Goal: Find specific page/section: Find specific page/section

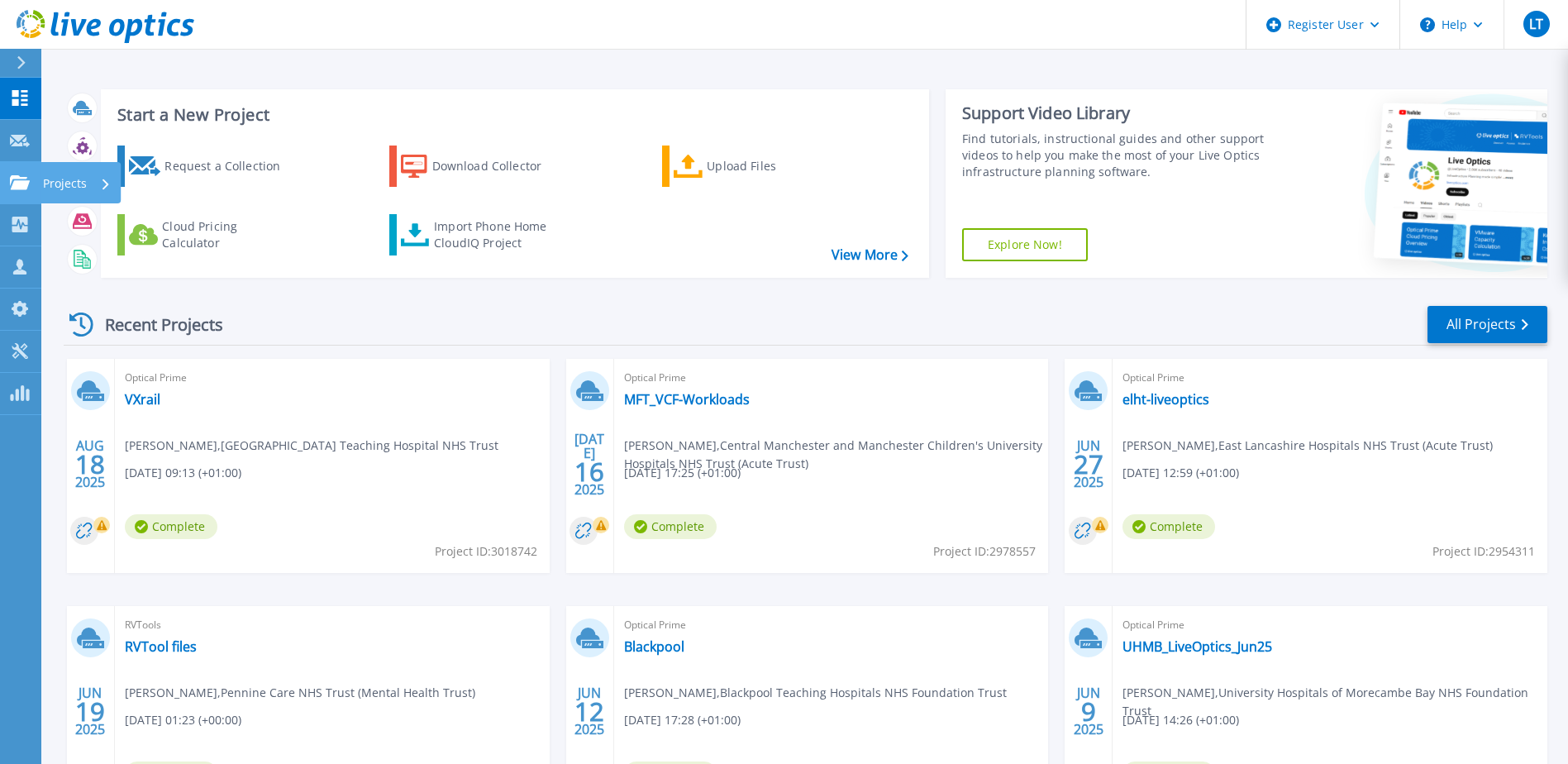
click at [23, 193] on link "Projects Projects" at bounding box center [20, 184] width 41 height 42
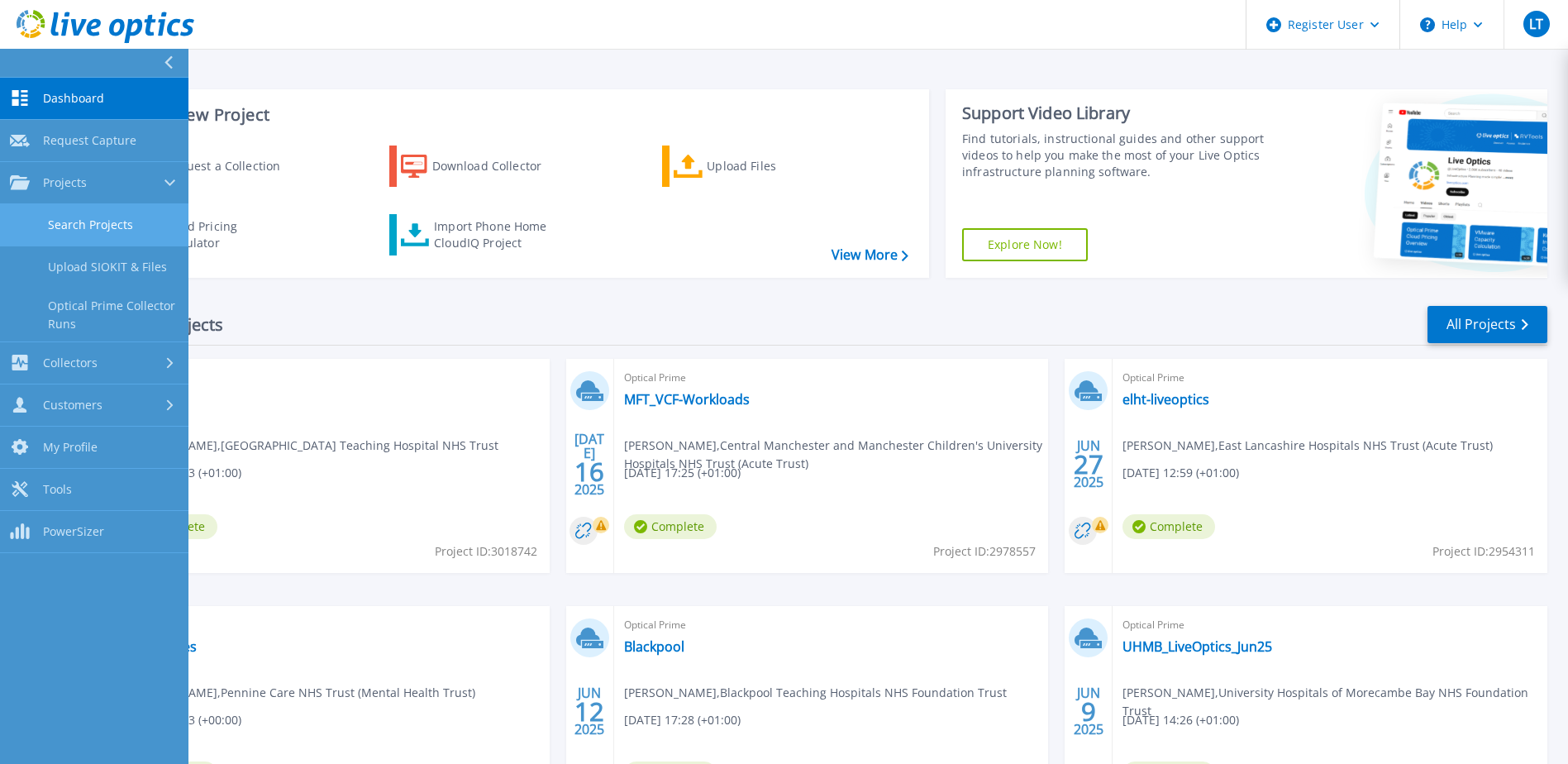
click at [74, 221] on link "Search Projects" at bounding box center [94, 226] width 189 height 42
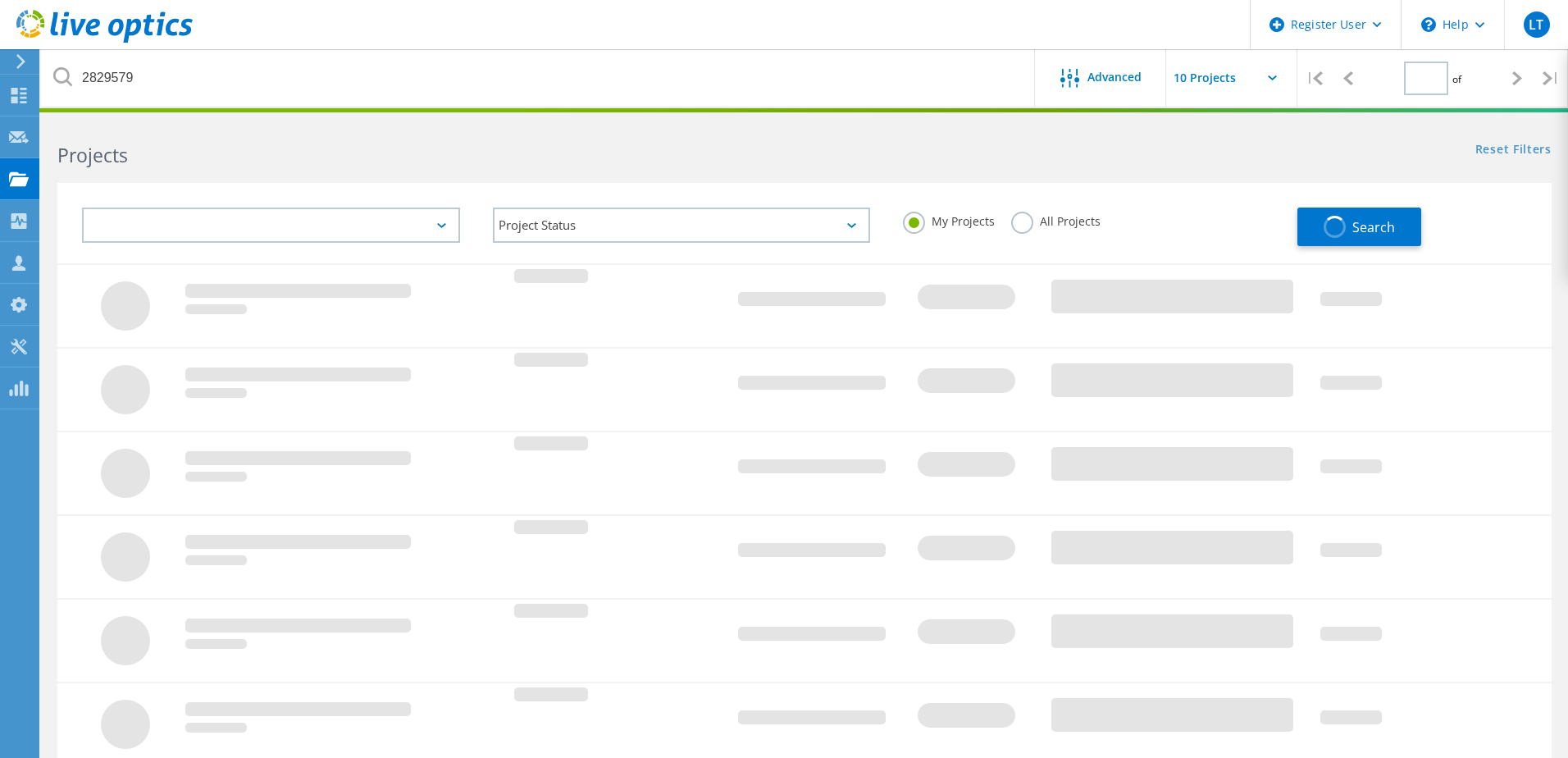
type input "1"
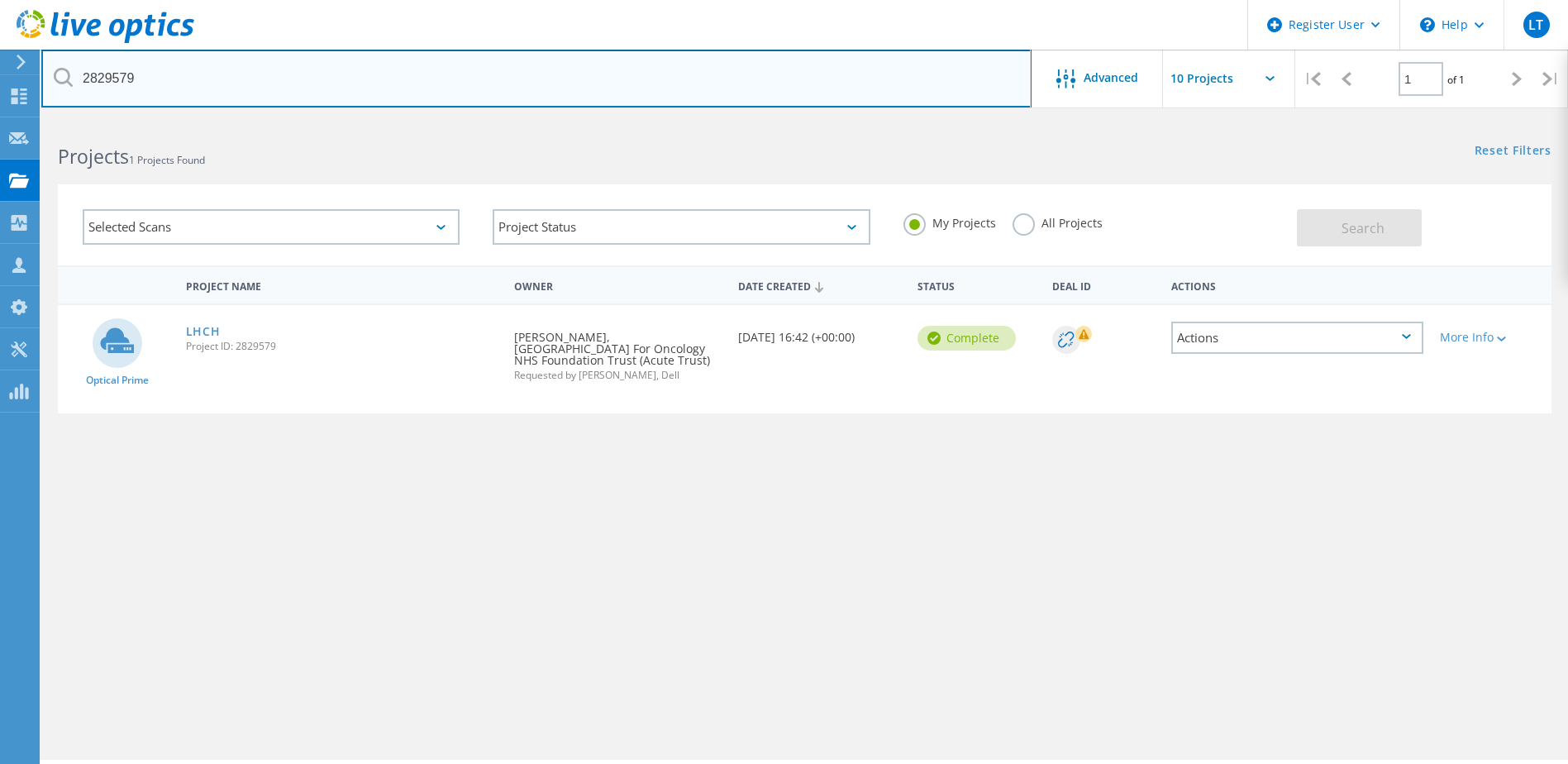
drag, startPoint x: 294, startPoint y: 77, endPoint x: -95, endPoint y: 47, distance: 390.2
click at [0, 47] on html "Register User \n Help Explore Helpful Articles Contact Support LT Dell User Luk…" at bounding box center [784, 405] width 1568 height 810
type input "stockport"
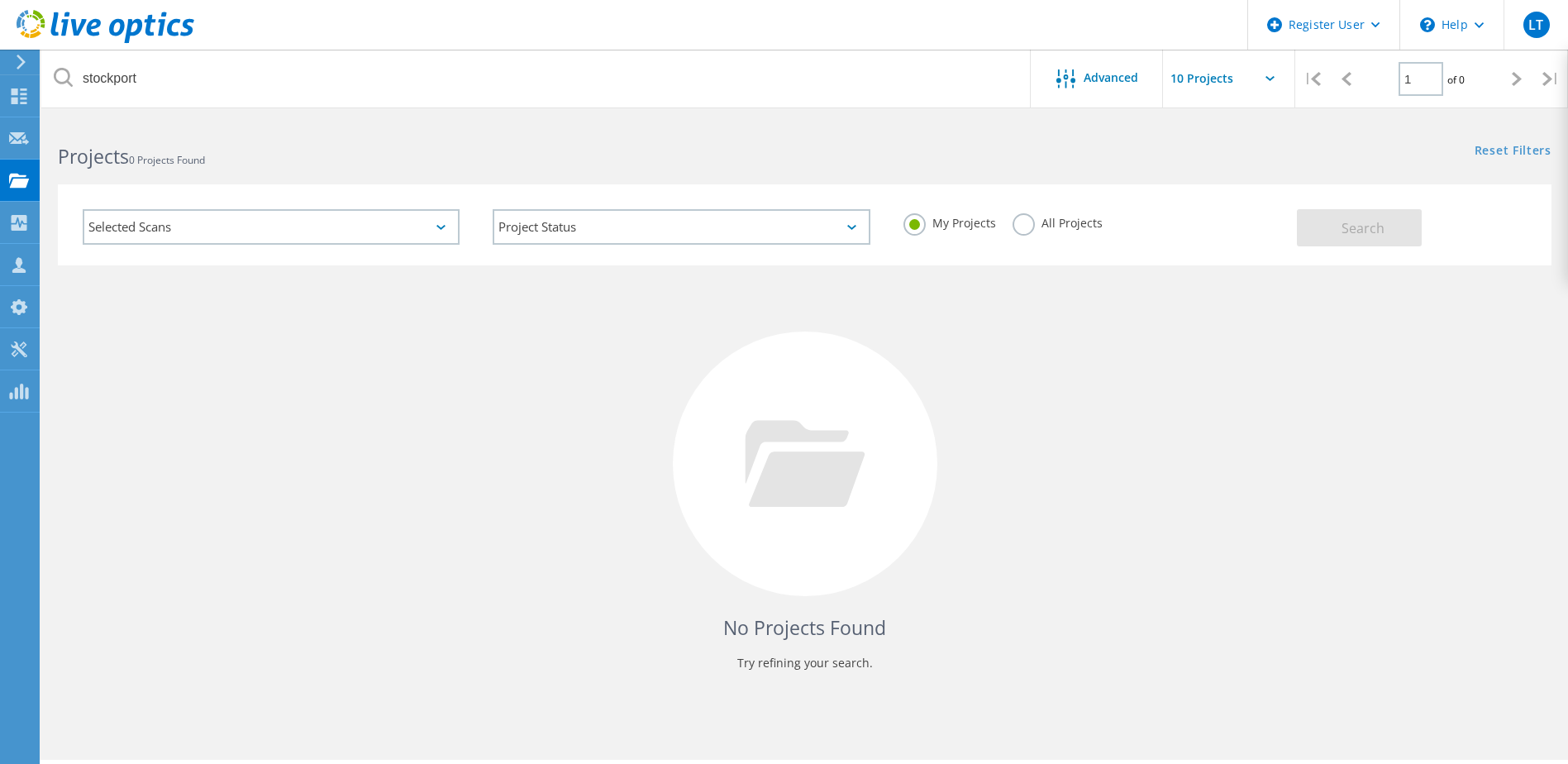
click at [1042, 227] on label "All Projects" at bounding box center [1057, 221] width 90 height 16
click at [0, 0] on input "All Projects" at bounding box center [0, 0] width 0 height 0
click at [1349, 234] on span "Search" at bounding box center [1363, 227] width 43 height 18
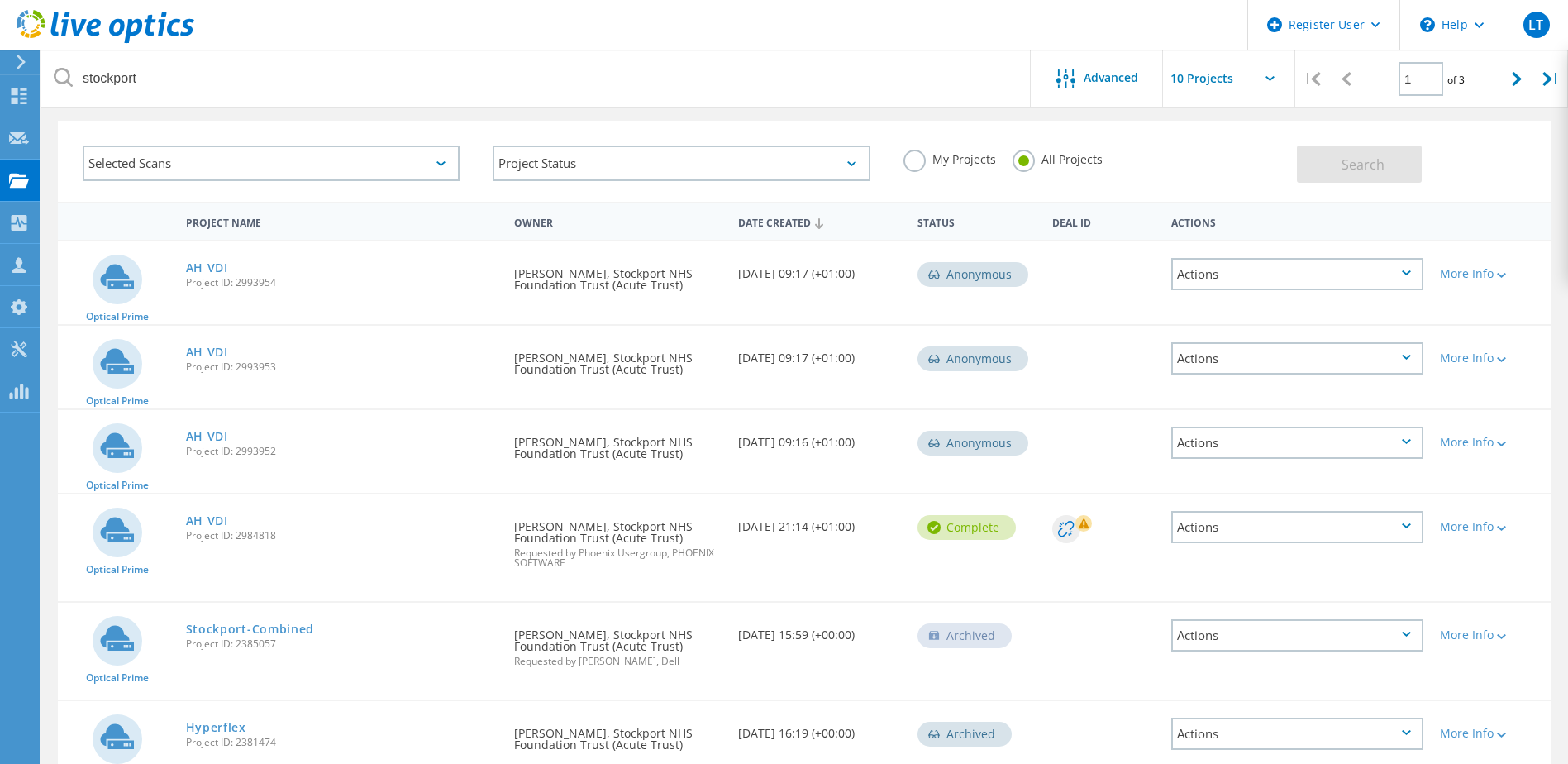
scroll to position [83, 0]
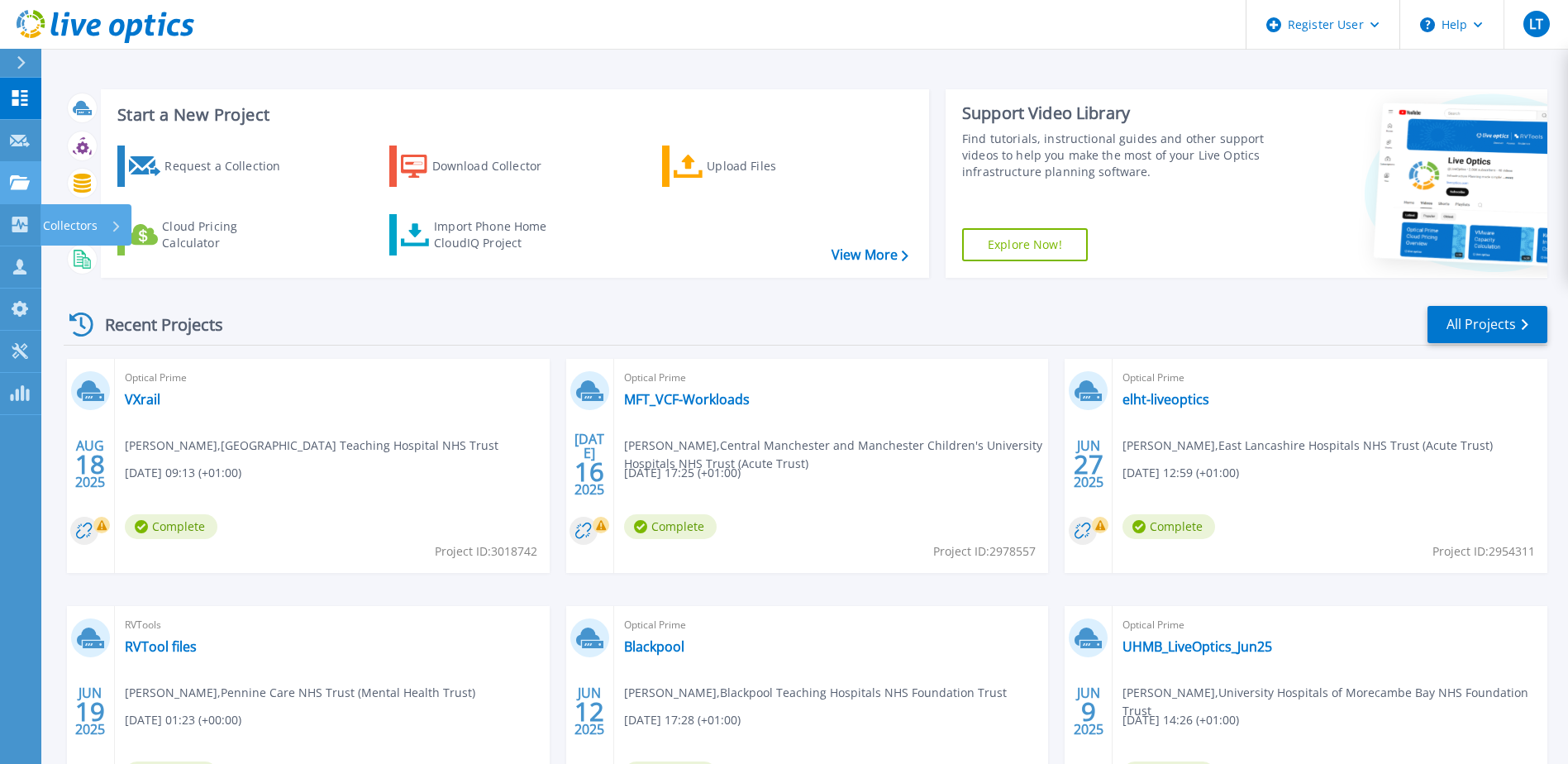
click at [19, 182] on icon at bounding box center [19, 183] width 20 height 14
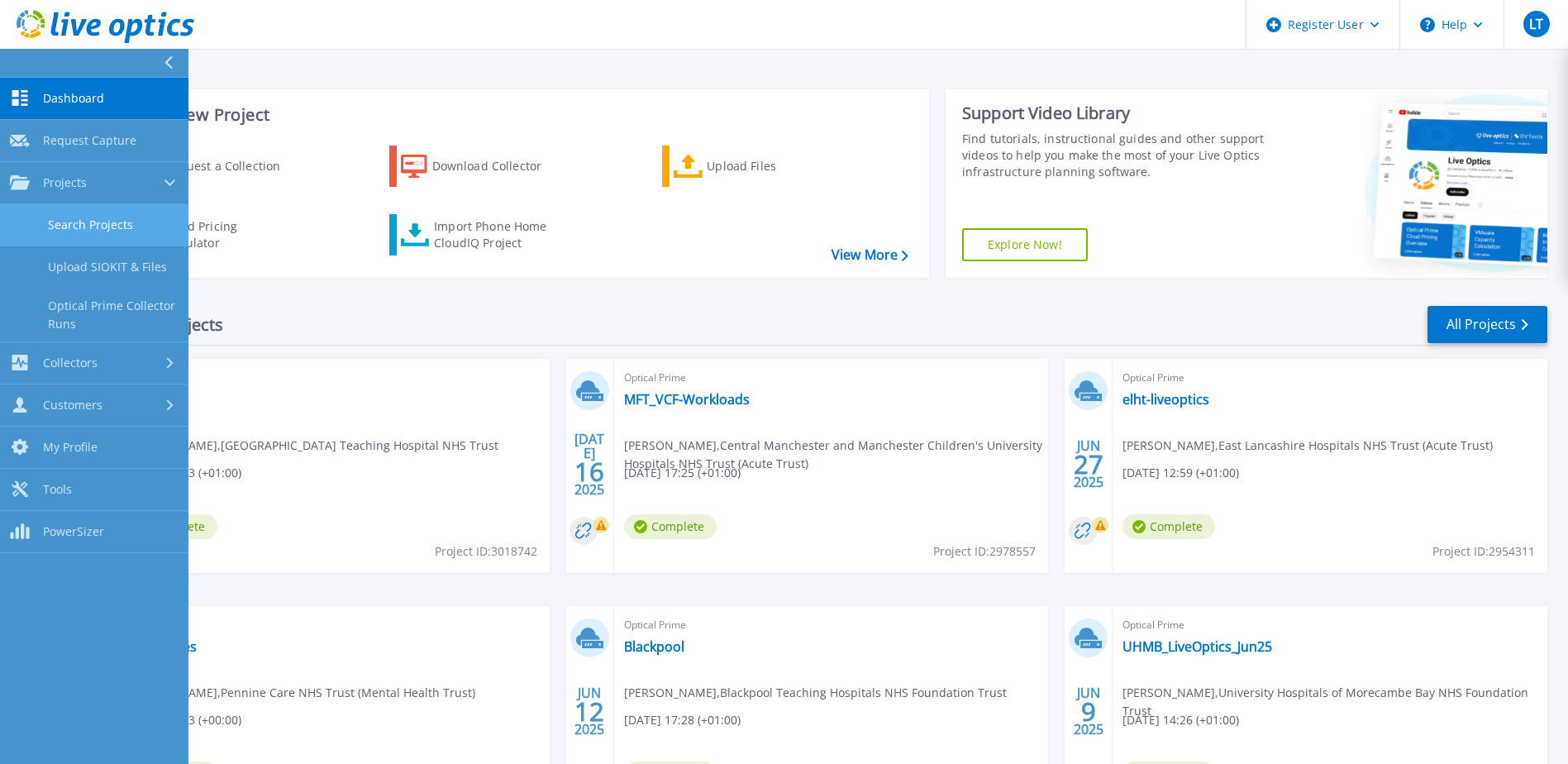
click at [133, 231] on link "Search Projects" at bounding box center [94, 226] width 189 height 42
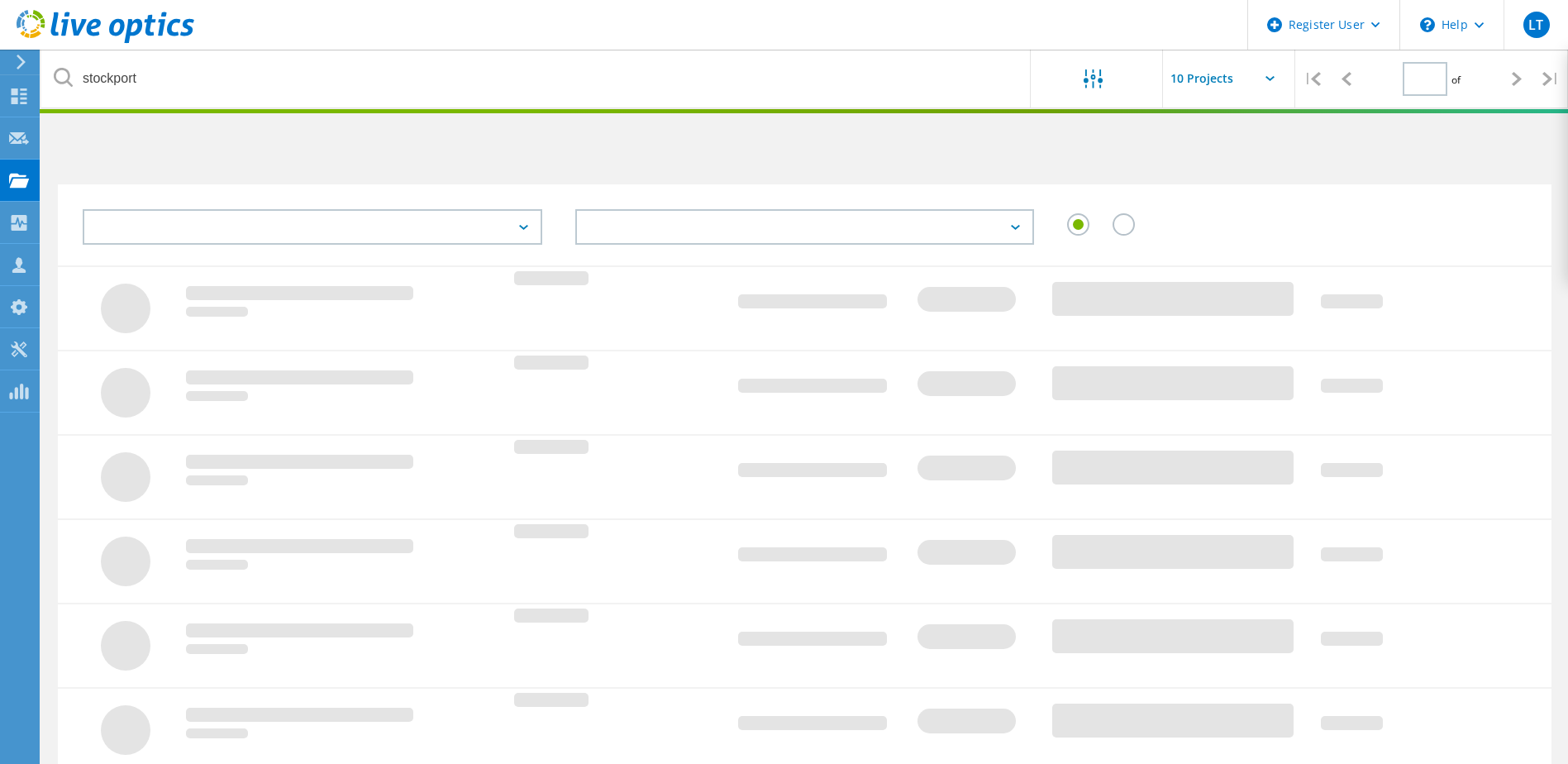
type input "1"
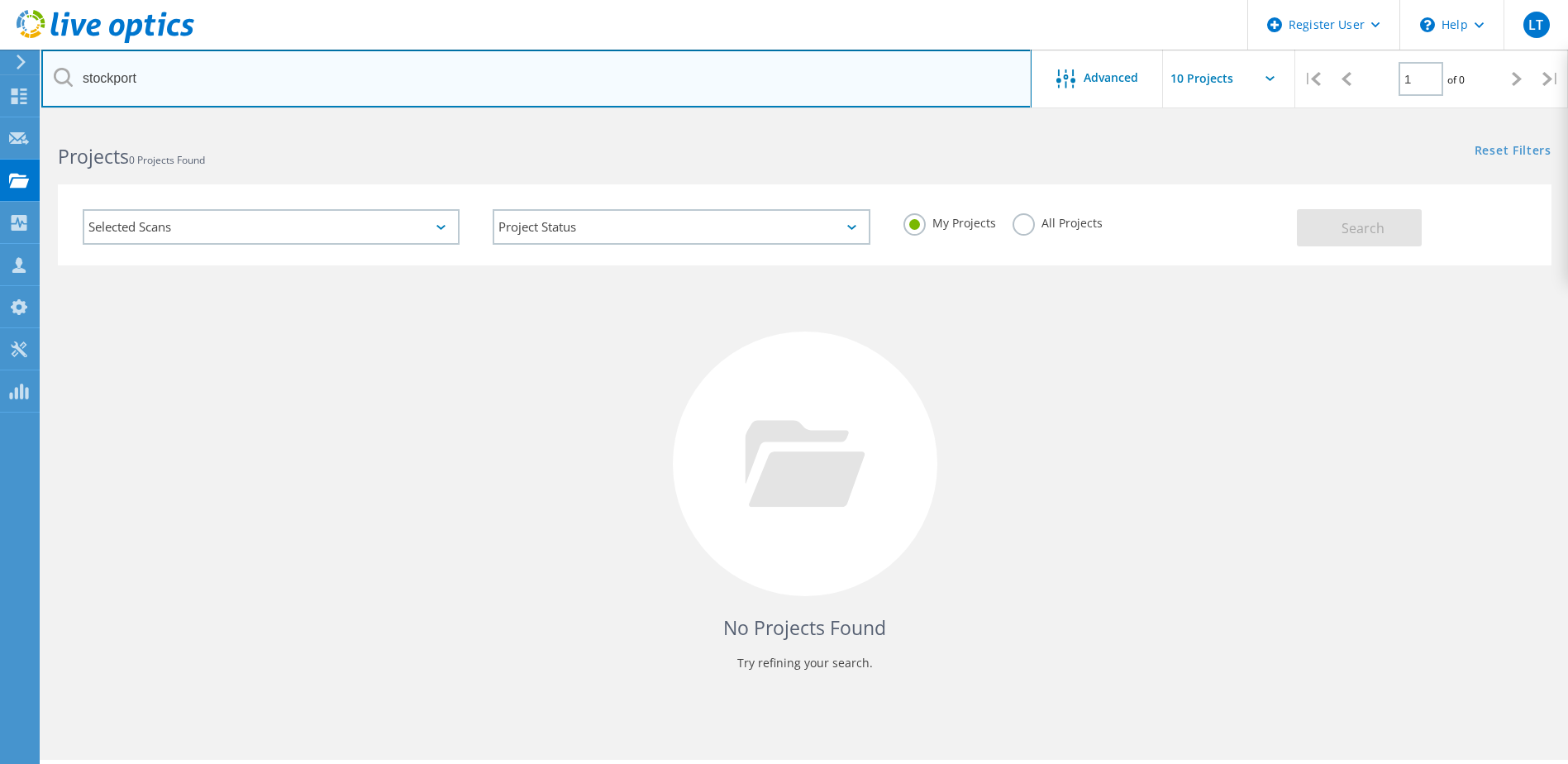
drag, startPoint x: 223, startPoint y: 84, endPoint x: -105, endPoint y: 87, distance: 328.0
click at [0, 87] on html "Register User \n Help Explore Helpful Articles Contact Support LT Dell User [PE…" at bounding box center [784, 405] width 1568 height 810
type input "harrogate"
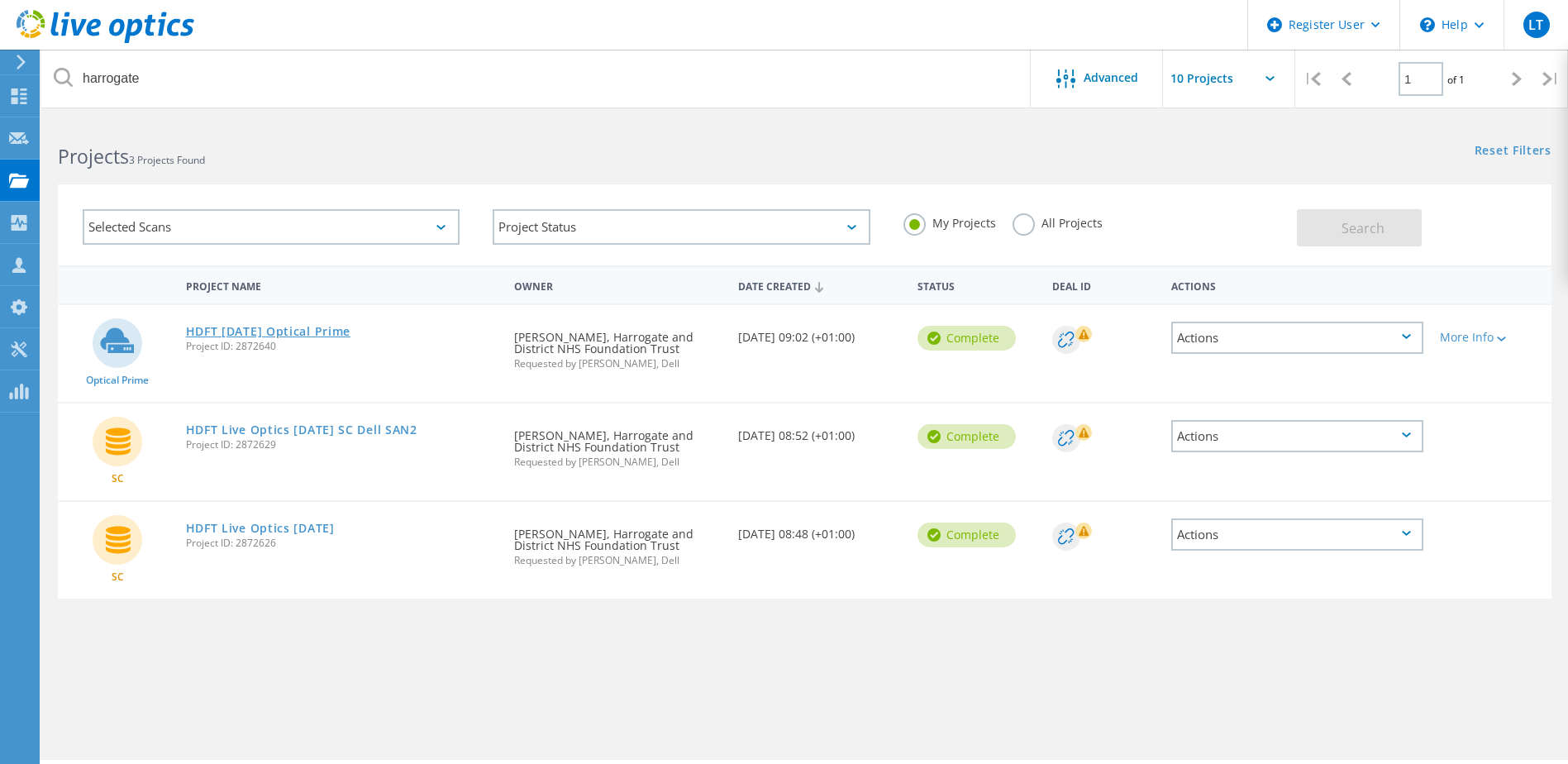
click at [351, 328] on link "HDFT [DATE] Optical Prime" at bounding box center [269, 331] width 165 height 11
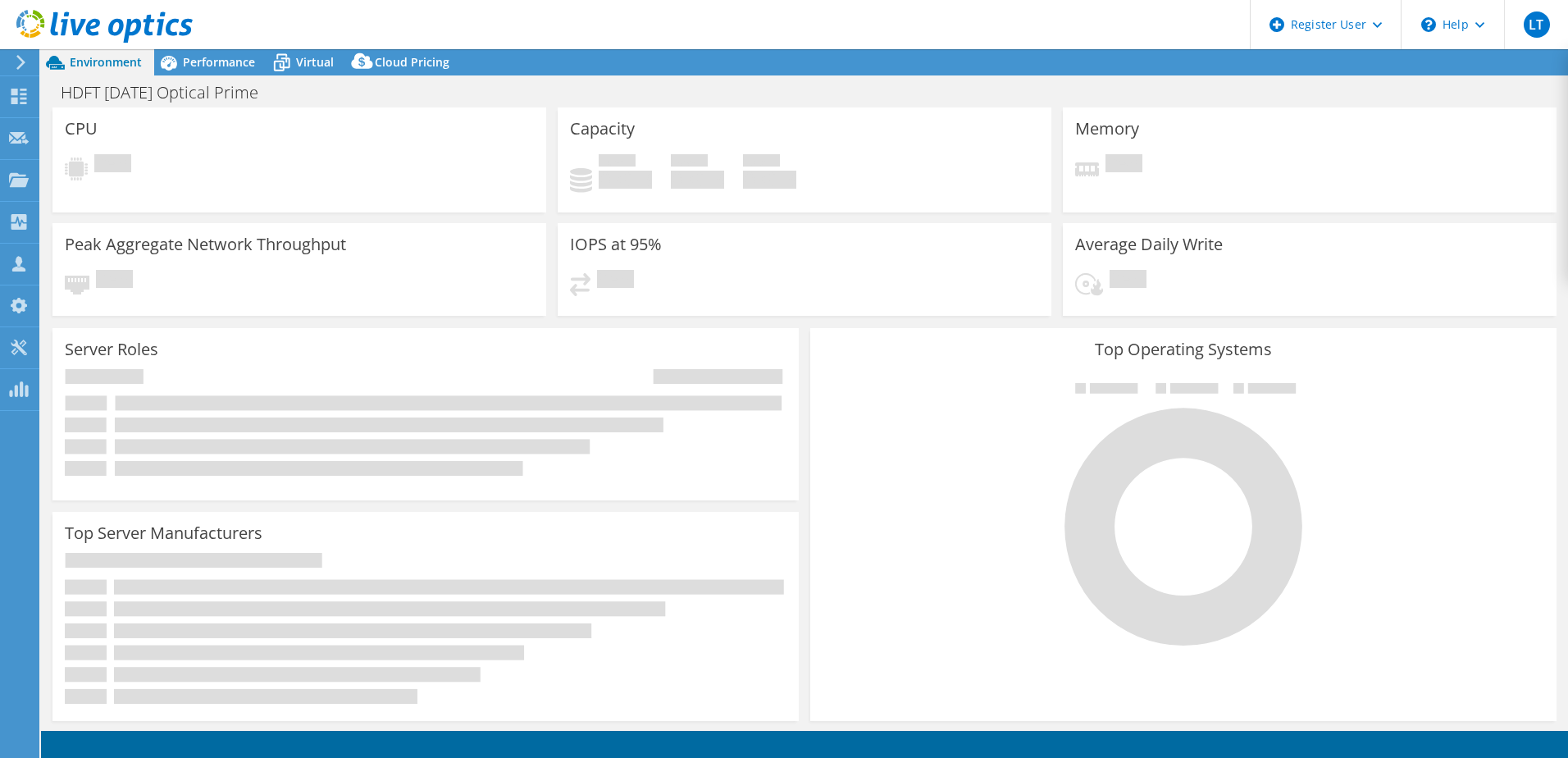
select select "USD"
